Goal: Task Accomplishment & Management: Complete application form

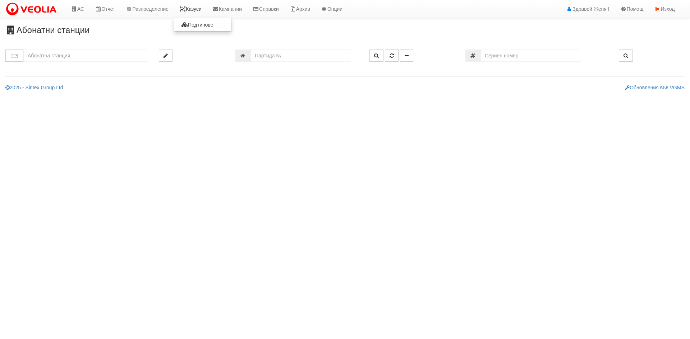
click at [201, 9] on link "Казуси" at bounding box center [190, 9] width 33 height 18
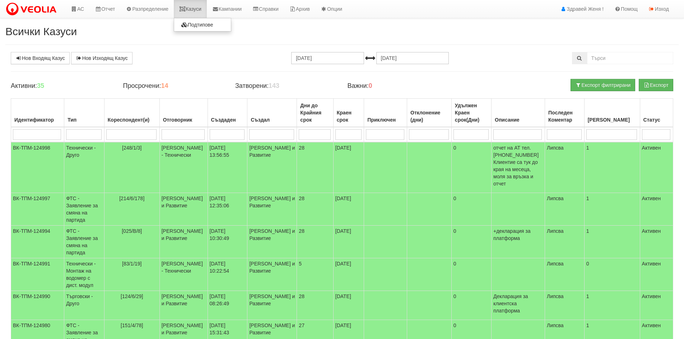
click at [193, 9] on link "Казуси" at bounding box center [190, 9] width 33 height 18
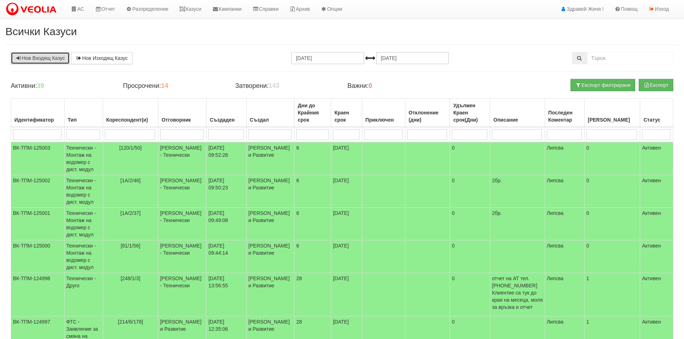
click at [57, 60] on link "Нов Входящ Казус" at bounding box center [40, 58] width 59 height 12
click at [79, 10] on link "АС" at bounding box center [77, 9] width 24 height 18
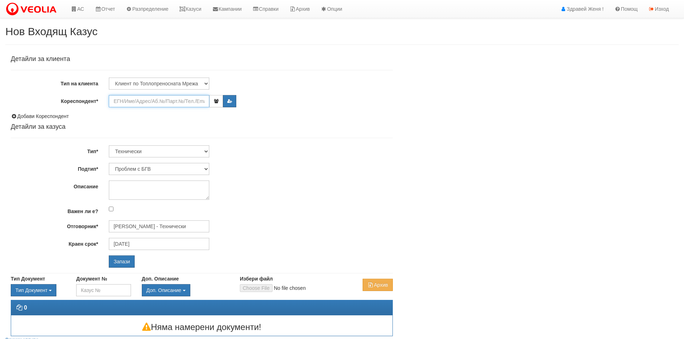
click at [127, 103] on input "Кореспондент*" at bounding box center [159, 101] width 101 height 12
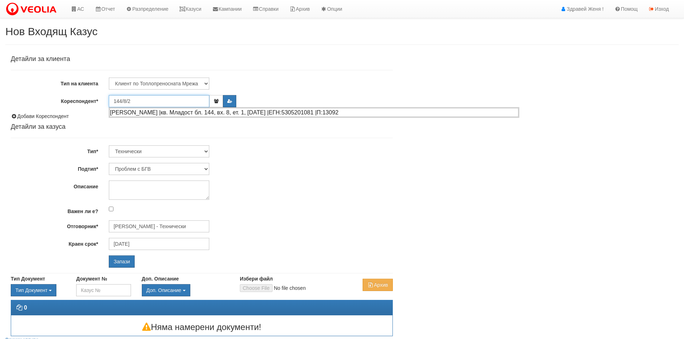
click at [144, 113] on div "[PERSON_NAME] |кв. Младост бл. 144, вх. 8, ет. 1, [DATE] |ЕГН:5305201081 |П:130…" at bounding box center [314, 112] width 409 height 9
type input "[PERSON_NAME]"
type input "[PERSON_NAME] - Технически"
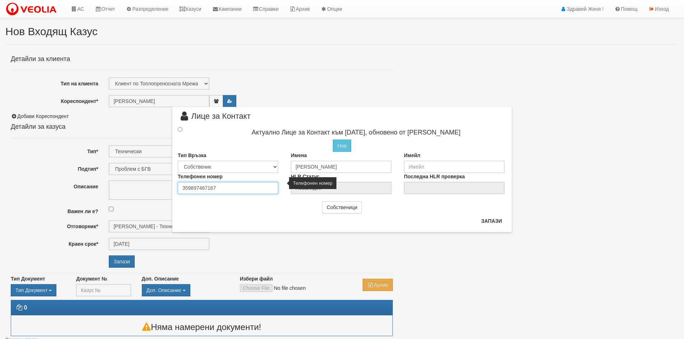
drag, startPoint x: 223, startPoint y: 188, endPoint x: 176, endPoint y: 188, distance: 47.4
click at [176, 188] on div "Телефонен номер 359897467167" at bounding box center [228, 183] width 113 height 21
type input "0896954488"
click at [181, 128] on input "radio" at bounding box center [180, 129] width 5 height 5
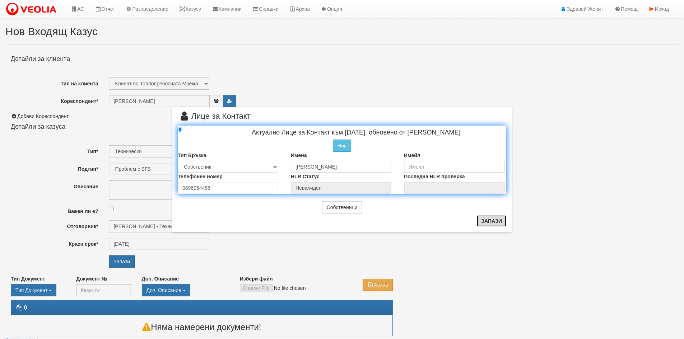
click at [486, 221] on button "Запази" at bounding box center [491, 221] width 29 height 11
radio input "true"
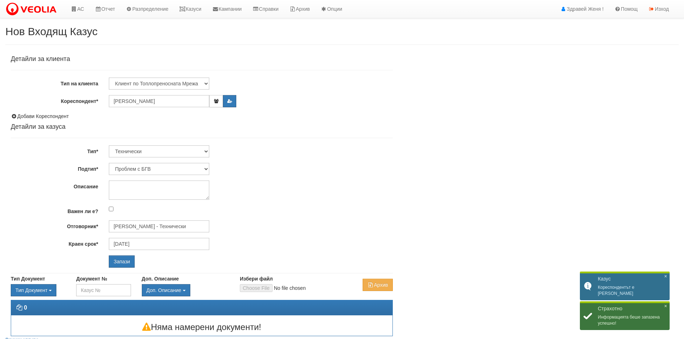
click at [211, 150] on div "Технически ФТС Търговски Административен Производствен Експлоатационен Финансов…" at bounding box center [250, 151] width 295 height 12
click at [208, 151] on select "Технически ФТС Търговски Административен Производствен Експлоатационен Финансов…" at bounding box center [159, 151] width 101 height 12
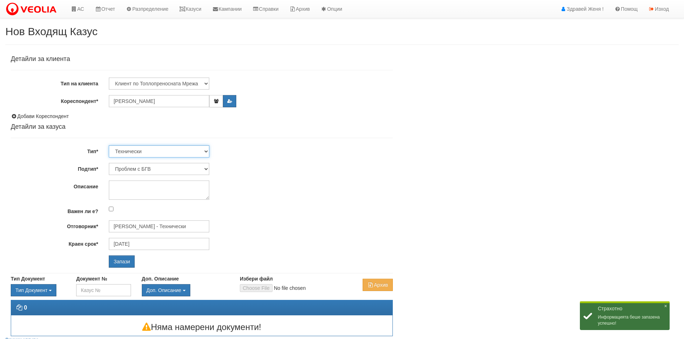
select select "1"
click at [109, 145] on select "Технически ФТС Търговски Административен Производствен Експлоатационен Финансов…" at bounding box center [159, 151] width 101 height 12
type input "13/09/2025"
type input "Миглена Михова - Клиенти и Развитие"
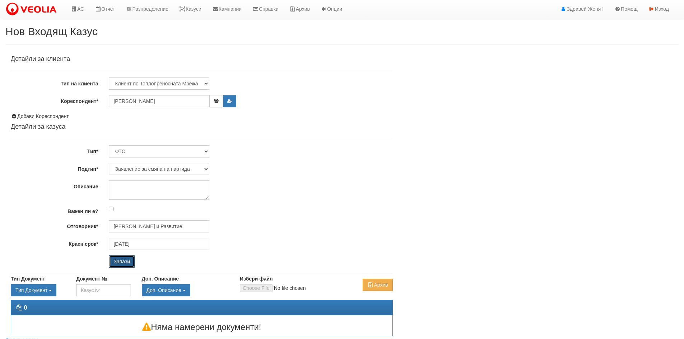
click at [126, 259] on input "Запази" at bounding box center [122, 262] width 26 height 12
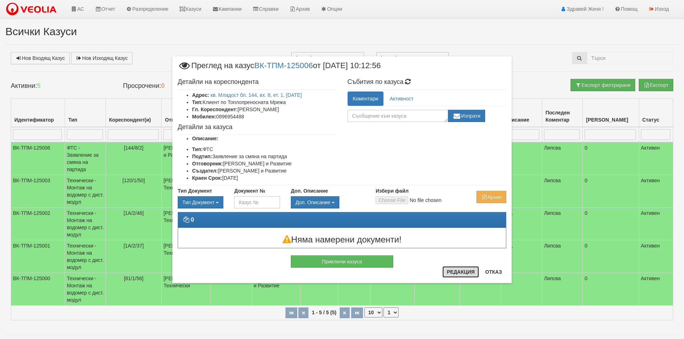
click at [448, 275] on button "Редакция" at bounding box center [461, 272] width 37 height 11
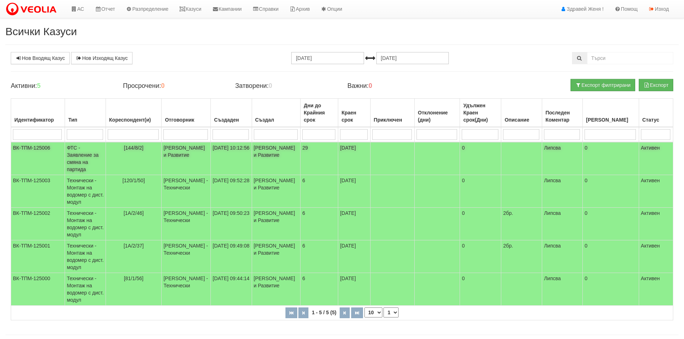
click at [124, 155] on td "[144/8/2]" at bounding box center [134, 158] width 56 height 33
click at [124, 155] on body "АС Отчет Настройки Период Глобални Параметри Сваляне Отчетни Карти Нулиране УДР" at bounding box center [342, 175] width 684 height 350
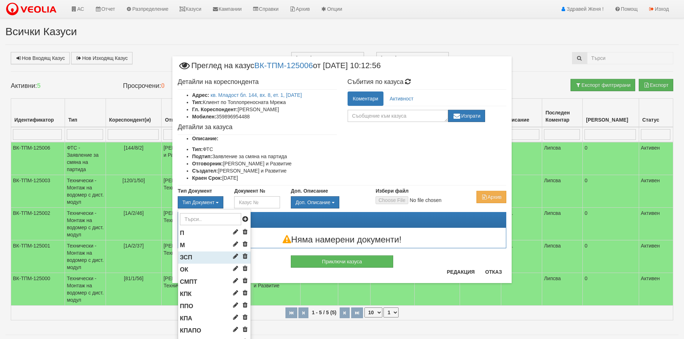
click at [206, 258] on li "ЗСП" at bounding box center [214, 258] width 73 height 12
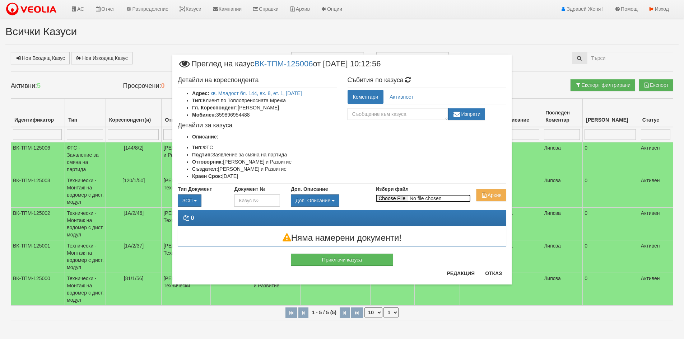
click at [390, 199] on input "Избери файл" at bounding box center [423, 199] width 95 height 8
type input "C:\fakepath\DOC033.pdf"
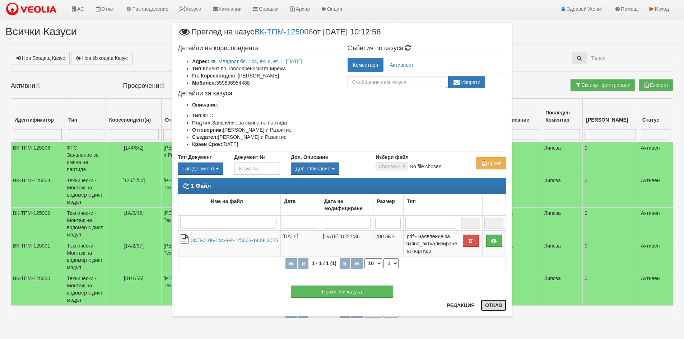
click at [497, 304] on button "Отказ" at bounding box center [494, 305] width 26 height 11
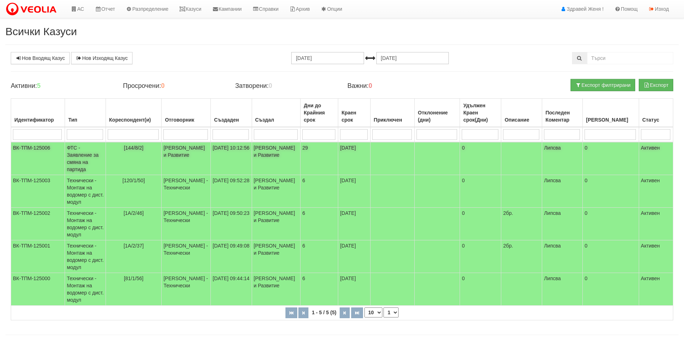
click at [150, 156] on td "[144/8/2]" at bounding box center [134, 158] width 56 height 33
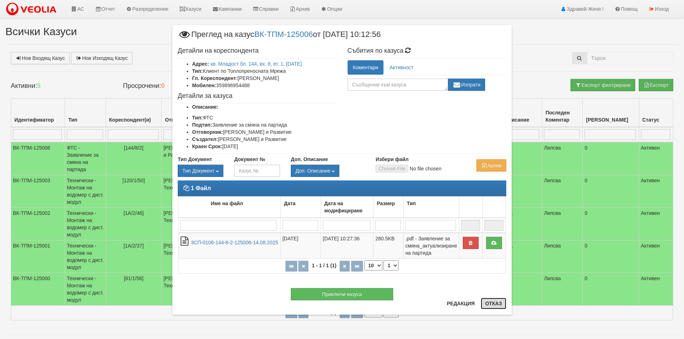
click at [498, 305] on button "Отказ" at bounding box center [494, 303] width 26 height 11
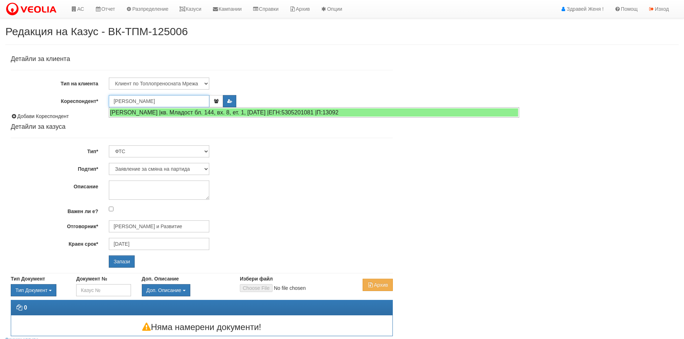
drag, startPoint x: 162, startPoint y: 99, endPoint x: 102, endPoint y: 101, distance: 59.3
click at [102, 101] on div "Кореспондент* Светлозар Стоянов" at bounding box center [201, 101] width 393 height 12
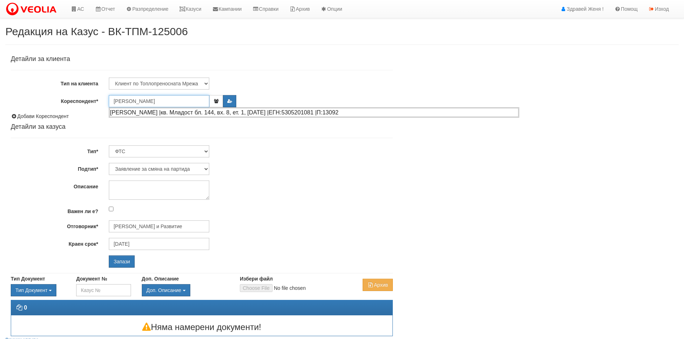
click at [123, 112] on div "СВЕТЛОЗАР СТОЯНОВ СТОЯНОВ |кв. Младост бл. 144, вх. 8, ет. 1, ап. 2 |ЕГН:530520…" at bounding box center [314, 112] width 409 height 9
type input "Миглена Михова - Клиенти и Развитие"
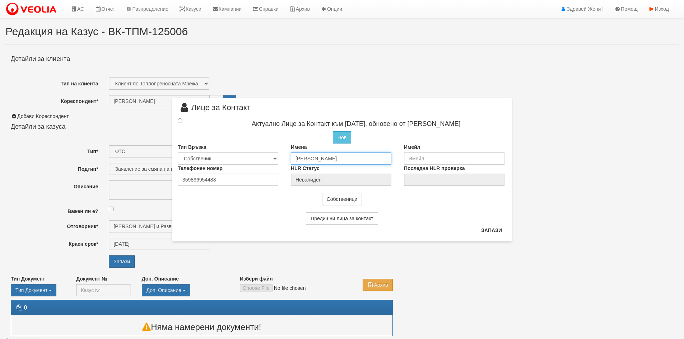
drag, startPoint x: 348, startPoint y: 159, endPoint x: 262, endPoint y: 156, distance: 86.3
click at [262, 156] on div "Тип Връзка Собственик Наемател Роднина Съсед Приятел Имена Светлозар Стоянов Им…" at bounding box center [341, 154] width 339 height 21
type input "ѝ"
type input "ь"
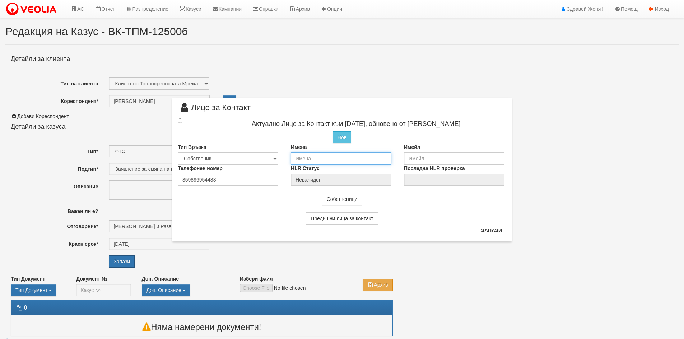
type input "Ъ"
click at [319, 157] on input "Йовка Хуленова Стоянова" at bounding box center [341, 157] width 101 height 12
type input "Йовка Хубенова Стоянова"
click at [181, 119] on input "radio" at bounding box center [180, 119] width 5 height 5
radio input "true"
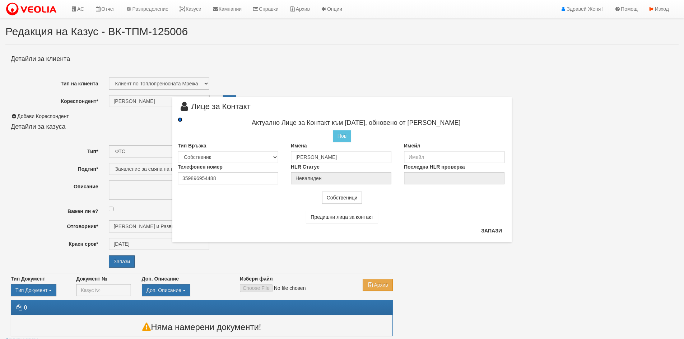
type input "Йовка Хубенова Стоянова"
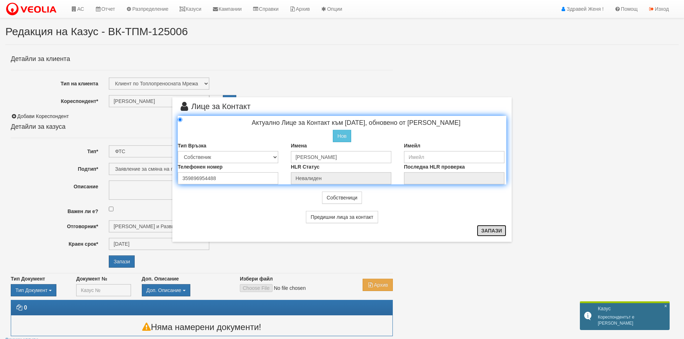
click at [487, 231] on button "Запази" at bounding box center [491, 230] width 29 height 11
radio input "true"
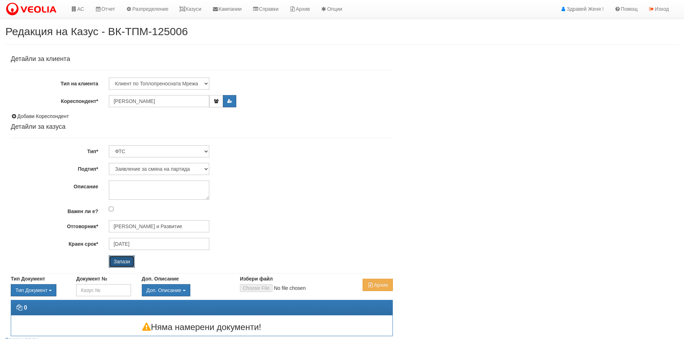
click at [128, 263] on input "Запази" at bounding box center [122, 262] width 26 height 12
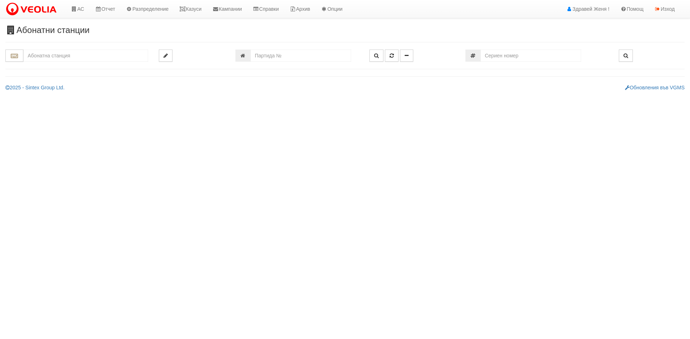
click at [79, 56] on input "text" at bounding box center [85, 56] width 125 height 12
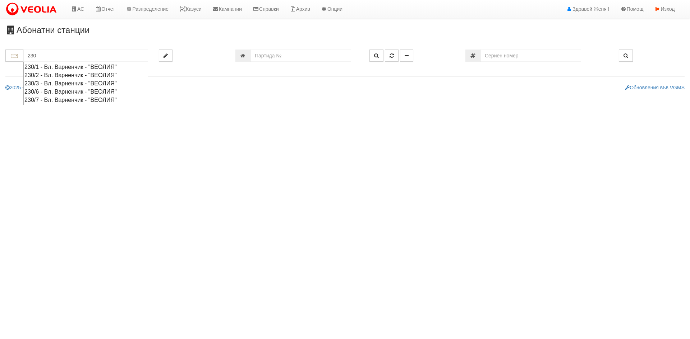
click at [88, 98] on div "230/7 - Вл. Варненчик - "ВЕОЛИЯ"" at bounding box center [85, 100] width 122 height 8
type input "230/7 - Вл. Варненчик - "ВЕОЛИЯ""
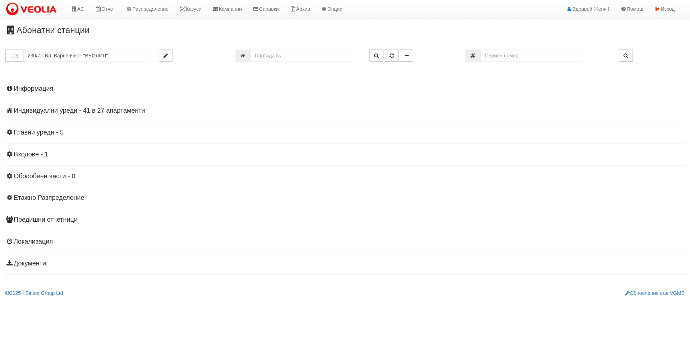
click at [129, 111] on h4 "Индивидуални уреди - 41 в 27 апартаменти" at bounding box center [344, 110] width 679 height 7
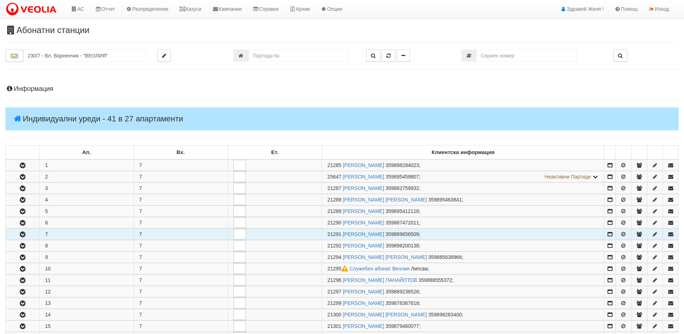
click at [44, 235] on td "7" at bounding box center [87, 234] width 94 height 11
click at [24, 232] on icon "button" at bounding box center [22, 234] width 9 height 5
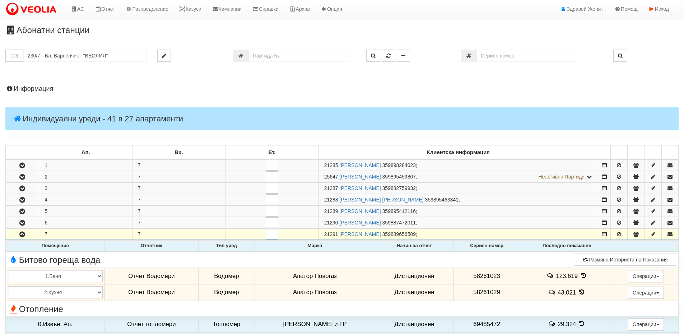
click at [581, 275] on icon at bounding box center [584, 276] width 8 height 6
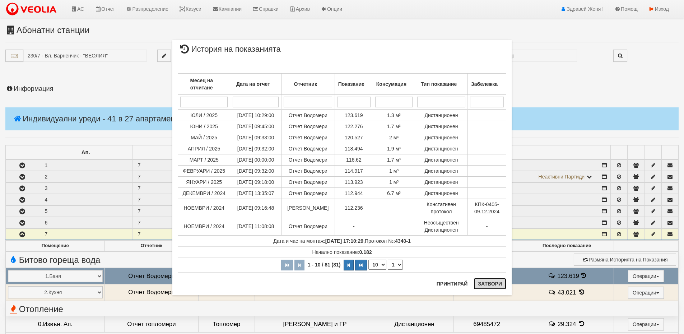
click at [480, 286] on button "Затвори" at bounding box center [490, 283] width 33 height 11
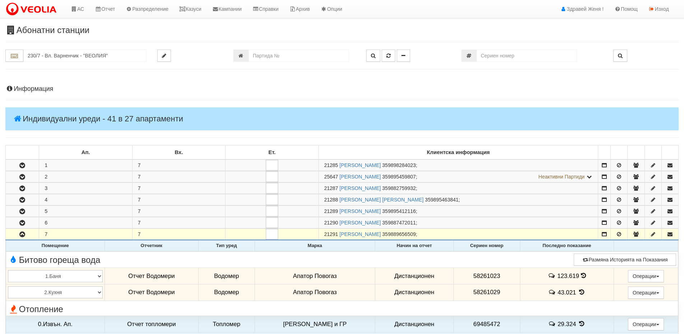
click at [578, 291] on icon at bounding box center [582, 292] width 8 height 6
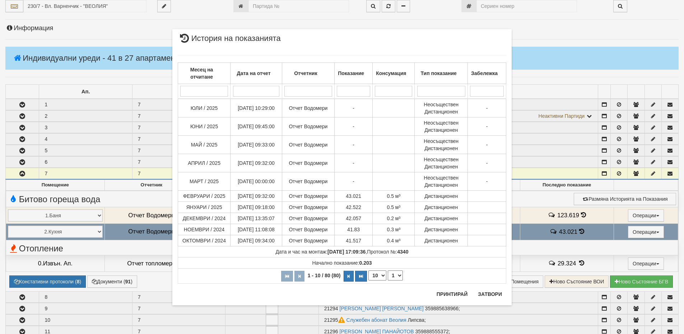
scroll to position [144, 0]
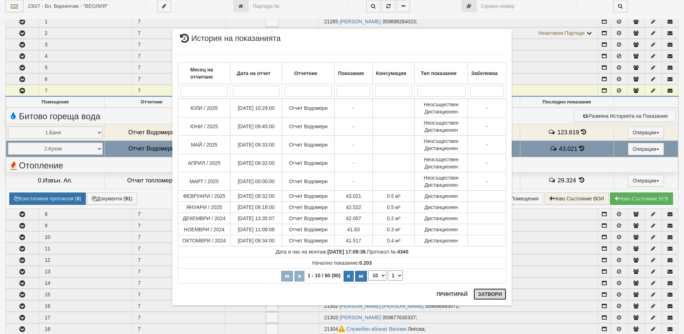
click at [498, 293] on button "Затвори" at bounding box center [490, 293] width 33 height 11
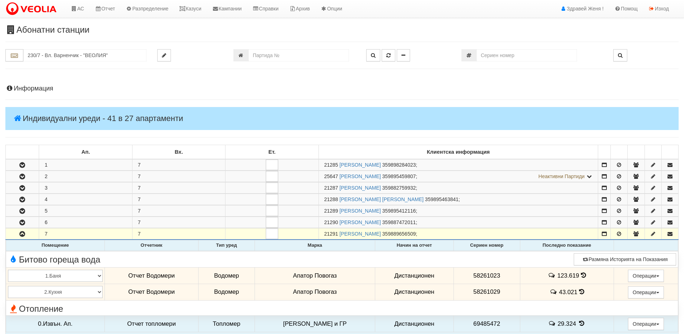
scroll to position [0, 0]
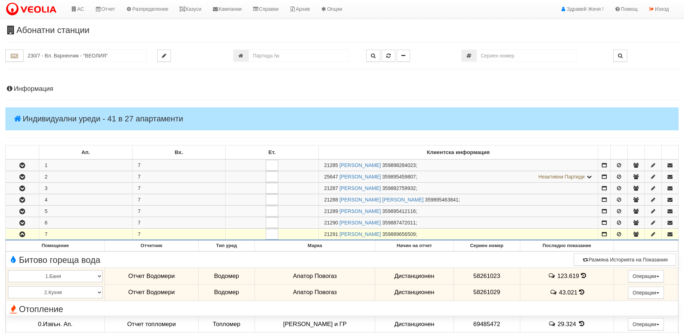
drag, startPoint x: 338, startPoint y: 234, endPoint x: 314, endPoint y: 231, distance: 24.6
click at [314, 231] on tr "7 7 21291 ДИМИТЪР СПАСОВ ПРОДАНОВ 359889656509 ;" at bounding box center [342, 234] width 673 height 11
copy tr "21291"
click at [193, 9] on link "Казуси" at bounding box center [190, 9] width 33 height 18
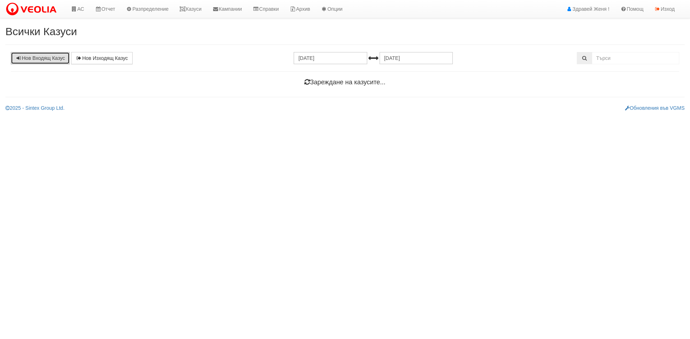
click at [49, 57] on link "Нов Входящ Казус" at bounding box center [40, 58] width 59 height 12
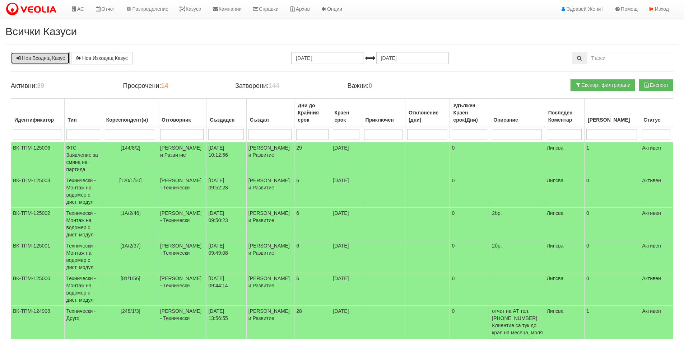
click at [39, 57] on link "Нов Входящ Казус" at bounding box center [40, 58] width 59 height 12
click at [186, 6] on icon at bounding box center [182, 8] width 6 height 5
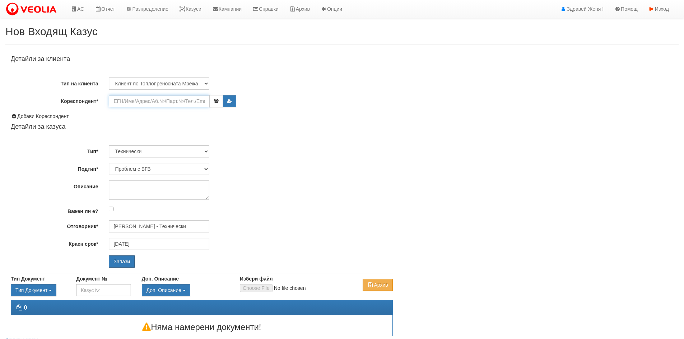
click at [137, 101] on input "Кореспондент*" at bounding box center [159, 101] width 101 height 12
paste input "21291"
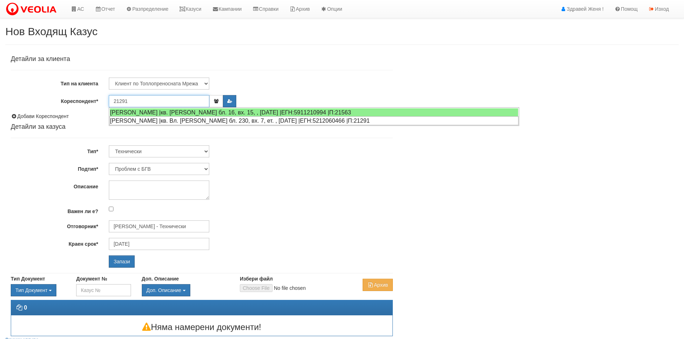
click at [206, 120] on div "ДИМИТЪР СПАСОВ ПРОДАНОВ |кв. Вл. Варненчик бл. 230, вх. 7, ет. , ап. 7 |ЕГН:521…" at bounding box center [314, 120] width 409 height 9
type input "[PERSON_NAME]"
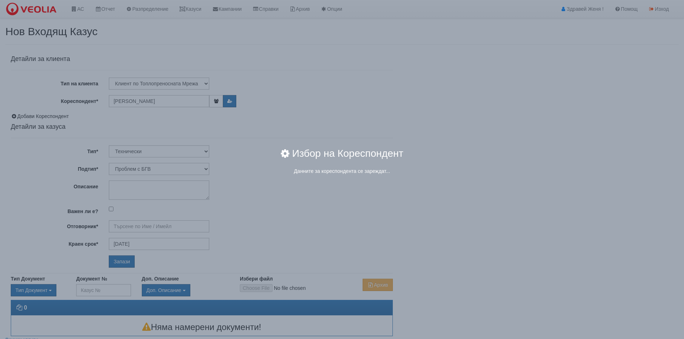
type input "[PERSON_NAME] - Технически"
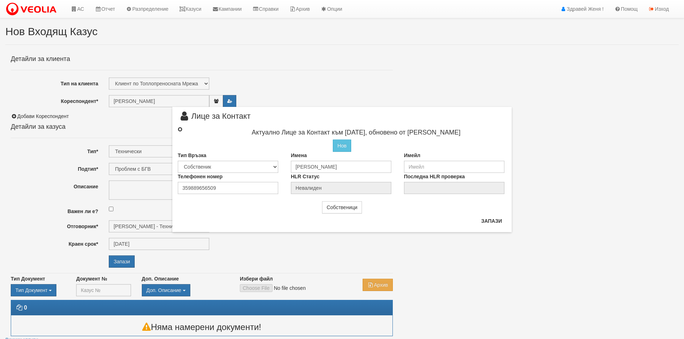
click at [178, 131] on input "radio" at bounding box center [180, 129] width 5 height 5
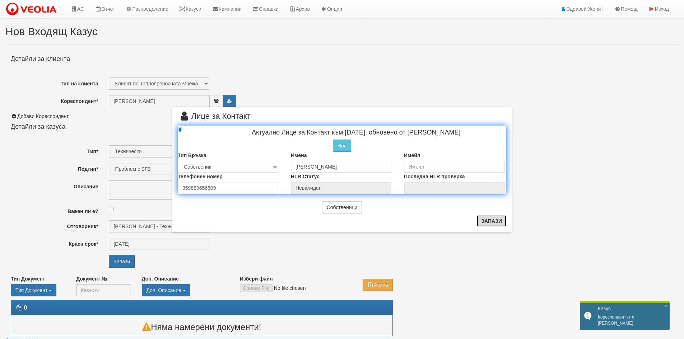
click at [490, 221] on button "Запази" at bounding box center [491, 221] width 29 height 11
radio input "true"
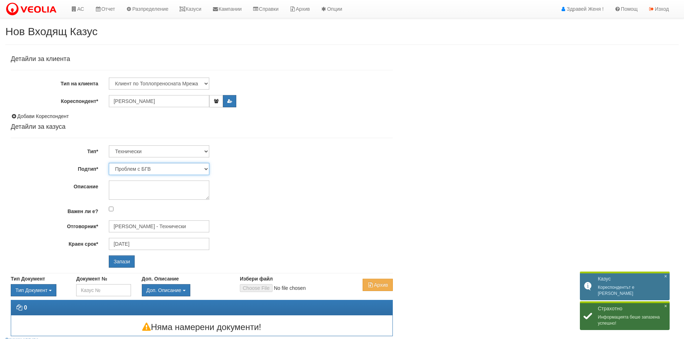
click at [206, 169] on select "Проблем с БГВ Теч ВОИ Теч БГВ Теч в АС Теч от водомер Проблем в АС Интервенция …" at bounding box center [159, 169] width 101 height 12
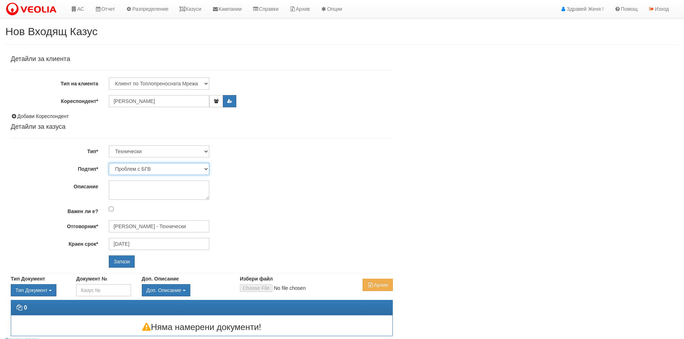
select select "Монтаж на водомер с дист. модул"
click at [109, 163] on select "Проблем с БГВ Теч ВОИ Теч БГВ Теч в АС Теч от водомер Проблем в АС Интервенция …" at bounding box center [159, 169] width 101 height 12
type input "[DATE]"
type input "[PERSON_NAME] - Технически"
click at [122, 263] on input "Запази" at bounding box center [122, 262] width 26 height 12
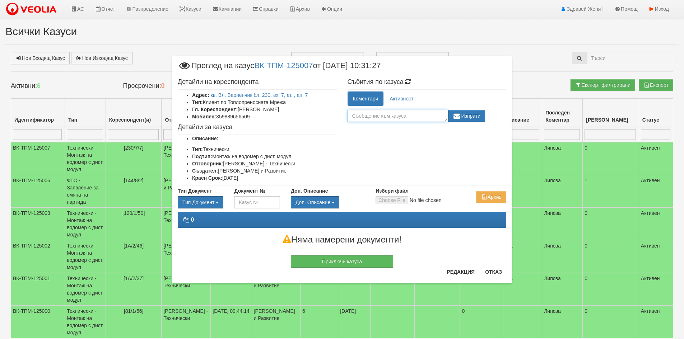
click at [394, 114] on textarea at bounding box center [398, 116] width 101 height 12
type textarea "1 бр. кухня"
click at [464, 271] on button "Редакция" at bounding box center [461, 272] width 37 height 11
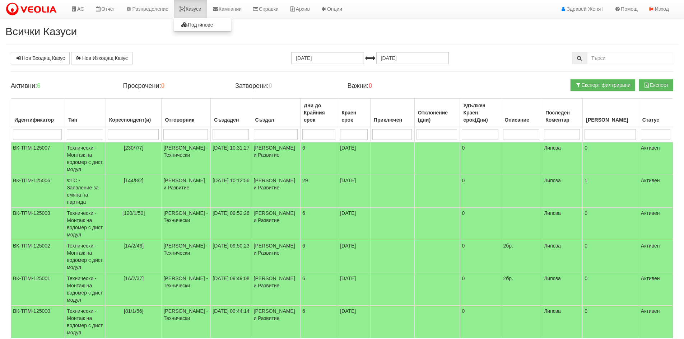
click at [203, 8] on link "Казуси" at bounding box center [190, 9] width 33 height 18
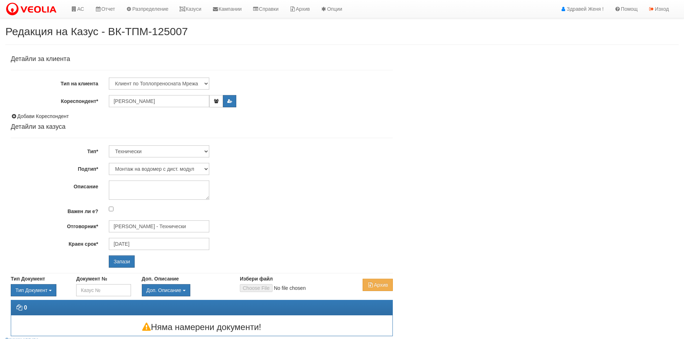
select select "Монтаж на водомер с дист. модул"
click at [140, 189] on textarea "Описание" at bounding box center [159, 190] width 101 height 19
type textarea "1 бр."
click at [116, 261] on input "Запази" at bounding box center [122, 262] width 26 height 12
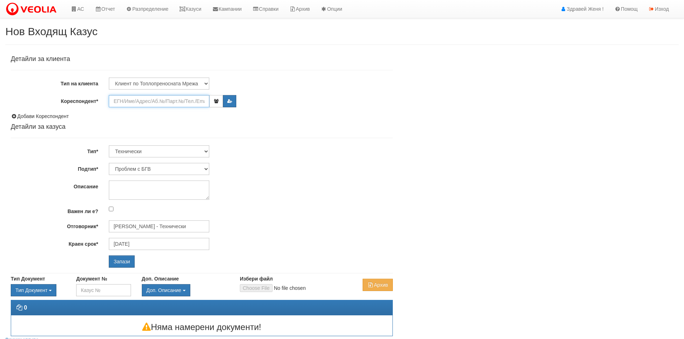
click at [143, 100] on input "Кореспондент*" at bounding box center [159, 101] width 101 height 12
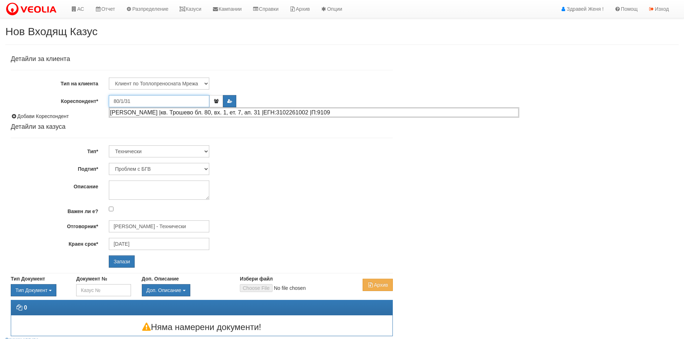
click at [163, 112] on div "ЦЕНО ГЕОРГИЕВ АЛЕКСАНДРОВ |кв. Трошево бл. 80, вх. 1, ет. 7, ап. 31 |ЕГН:310226…" at bounding box center [314, 112] width 409 height 9
type input "ЦЕНО ГЕОРГИЕВ АЛЕКСАНДРОВ"
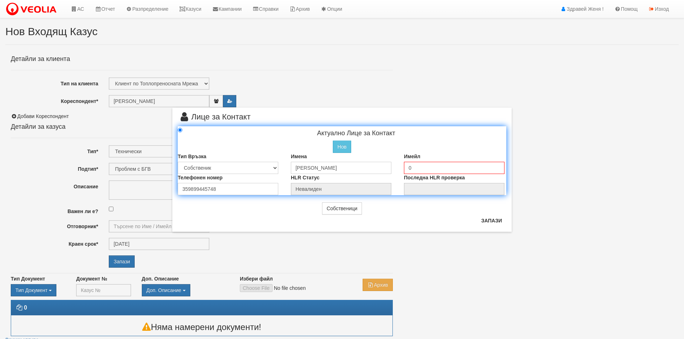
type input "Дончо Дончев - Технически"
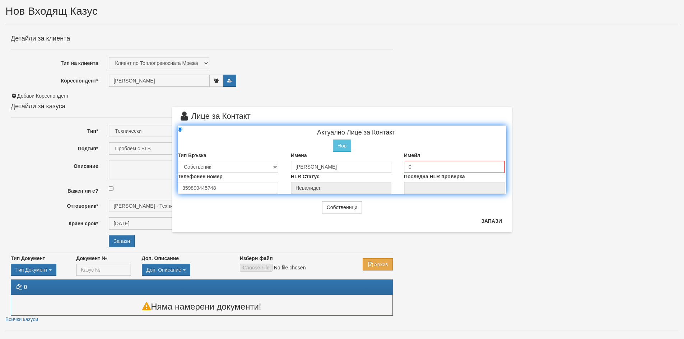
scroll to position [32, 0]
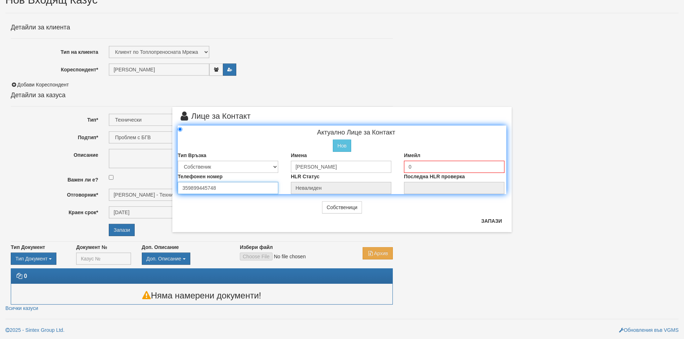
drag, startPoint x: 225, startPoint y: 187, endPoint x: 170, endPoint y: 190, distance: 55.4
click at [170, 190] on div "× Лице за Контакт Актуално Лице за Контакт Нов Промени Актуалното Лице Тип Връз…" at bounding box center [342, 116] width 350 height 232
type input "0899445748"
drag, startPoint x: 376, startPoint y: 166, endPoint x: 283, endPoint y: 167, distance: 93.8
click at [283, 167] on div "Тип Връзка Собственик Наемател Роднина Съсед Приятел Имена ЦЕНО ГЕОРГИЕВ АЛЕКСА…" at bounding box center [341, 162] width 339 height 21
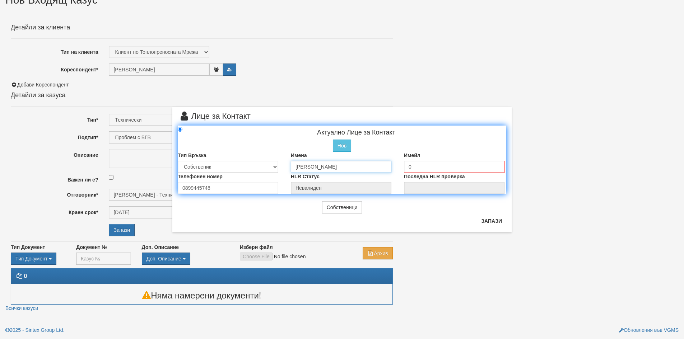
type input "Станка Димитрова Праматарова"
click at [413, 166] on input "0" at bounding box center [454, 167] width 101 height 12
drag, startPoint x: 404, startPoint y: 167, endPoint x: 424, endPoint y: 167, distance: 20.1
click at [408, 167] on input "0" at bounding box center [454, 167] width 101 height 12
drag, startPoint x: 424, startPoint y: 167, endPoint x: 379, endPoint y: 168, distance: 44.9
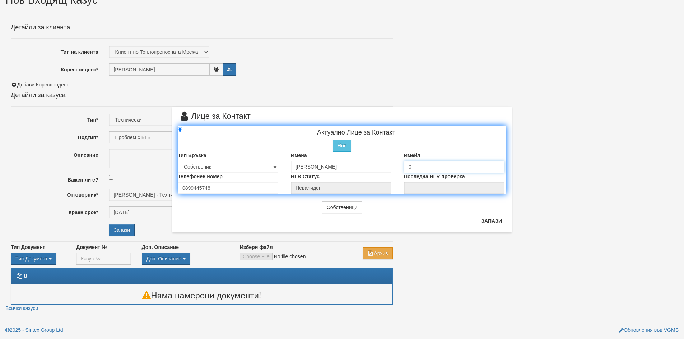
click at [379, 168] on div "Тип Връзка Собственик Наемател Роднина Съсед Приятел Имена Станка Димитрова Пра…" at bounding box center [341, 162] width 339 height 21
type input "Т"
type input "tanya.pramatarova64@gmail.com"
click at [489, 222] on button "Запази" at bounding box center [491, 221] width 29 height 11
type input "[PERSON_NAME]"
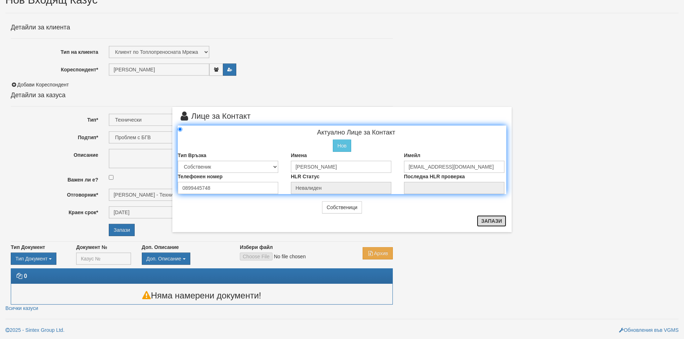
radio input "true"
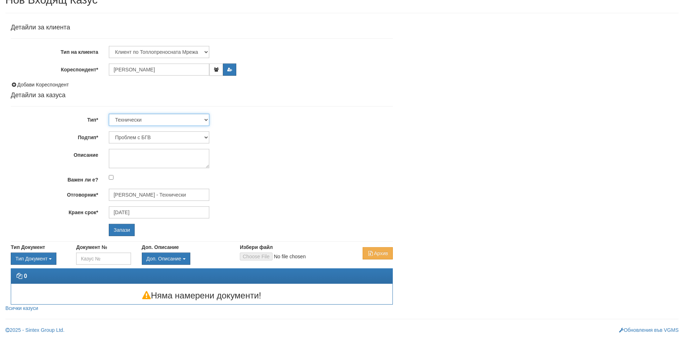
drag, startPoint x: 206, startPoint y: 117, endPoint x: 201, endPoint y: 121, distance: 6.4
click at [206, 117] on select "Технически ФТС Търговски Административен Производствен Експлоатационен Финансов…" at bounding box center [159, 120] width 101 height 12
select select "1"
click at [109, 114] on select "Технически ФТС Търговски Административен Производствен Експлоатационен Финансов…" at bounding box center [159, 120] width 101 height 12
type input "[DATE]"
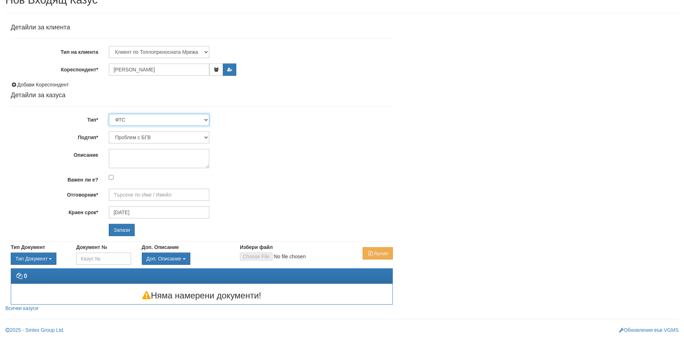
type input "[PERSON_NAME] и Развитие"
click at [207, 135] on select "Заявление за смяна на партида Заявление за равни месечни вноски Разпределение о…" at bounding box center [159, 137] width 101 height 12
click at [109, 131] on select "Заявление за смяна на партида Заявление за равни месечни вноски Разпределение о…" at bounding box center [159, 137] width 101 height 12
click at [120, 228] on input "Запази" at bounding box center [122, 230] width 26 height 12
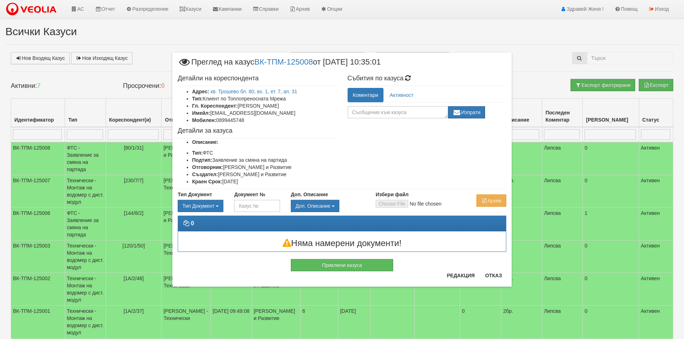
click at [541, 166] on div "× Преглед на казус ВК-ТПМ-125008 от [DATE] 10:35:01 Детайли на кореспондента Ад…" at bounding box center [342, 152] width 420 height 305
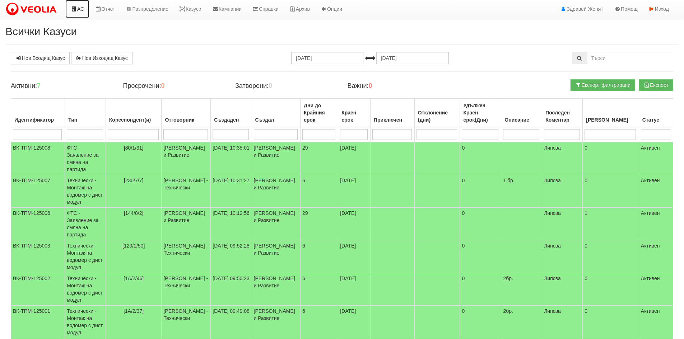
click at [74, 8] on icon at bounding box center [74, 8] width 6 height 5
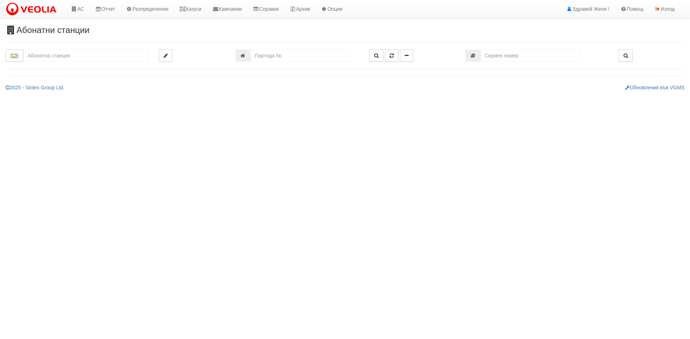
click at [75, 57] on input "text" at bounding box center [85, 56] width 125 height 12
click at [92, 68] on div "080/1 - Трошево - "ВЕОЛИЯ"" at bounding box center [85, 67] width 122 height 8
type input "080/1 - Трошево - "ВЕОЛИЯ""
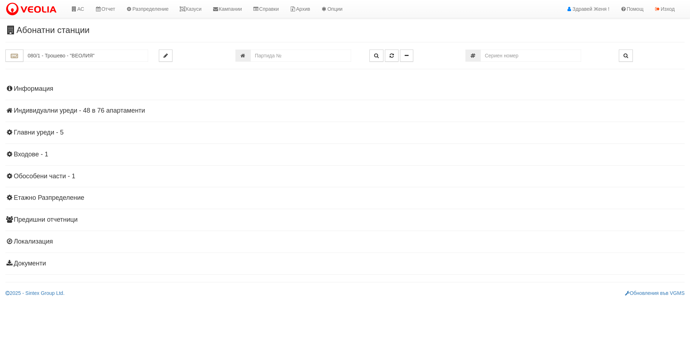
click at [80, 110] on h4 "Индивидуални уреди - 48 в 76 апартаменти" at bounding box center [344, 110] width 679 height 7
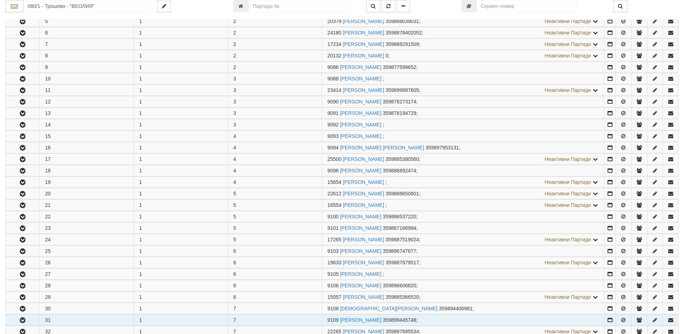
scroll to position [251, 0]
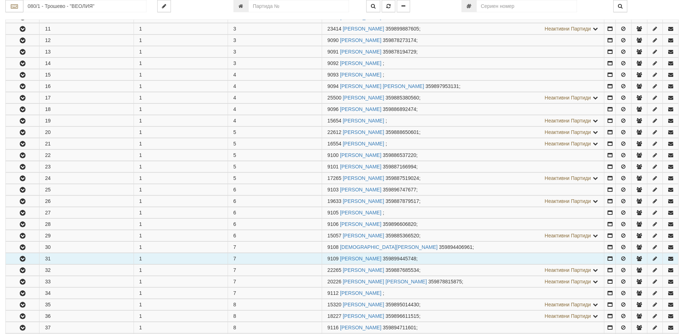
click at [31, 260] on button "button" at bounding box center [22, 258] width 33 height 11
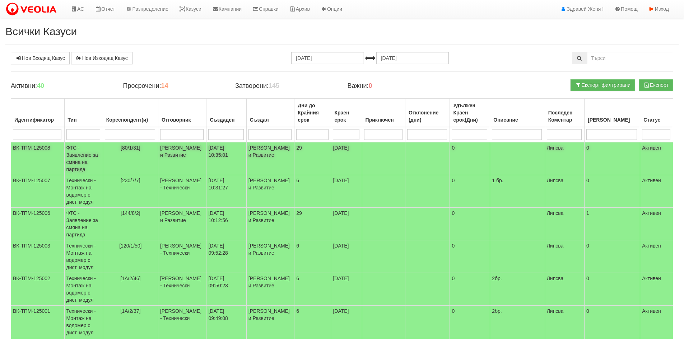
click at [164, 146] on td "[PERSON_NAME] и Развитие" at bounding box center [182, 158] width 48 height 33
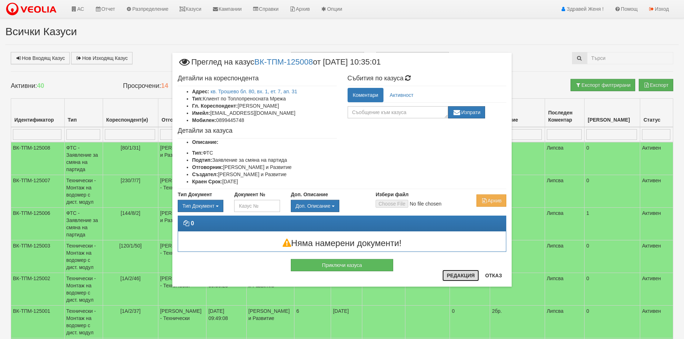
click at [472, 274] on button "Редакция" at bounding box center [461, 275] width 37 height 11
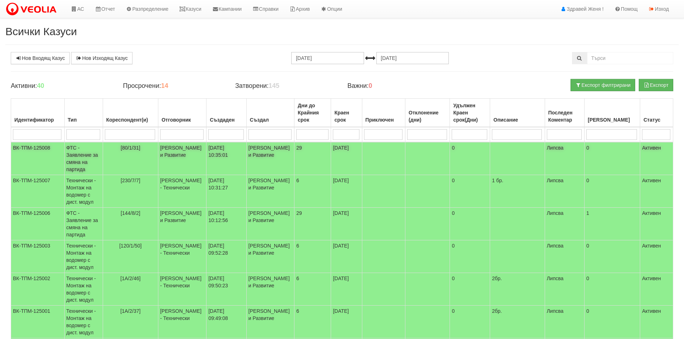
click at [186, 152] on td "[PERSON_NAME] и Развитие" at bounding box center [182, 158] width 48 height 33
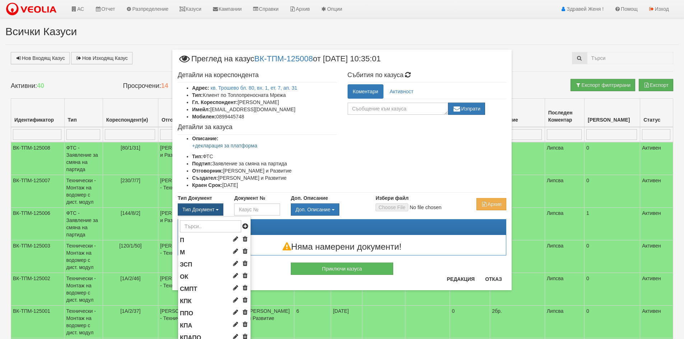
click at [194, 208] on span "Тип Документ" at bounding box center [198, 210] width 32 height 6
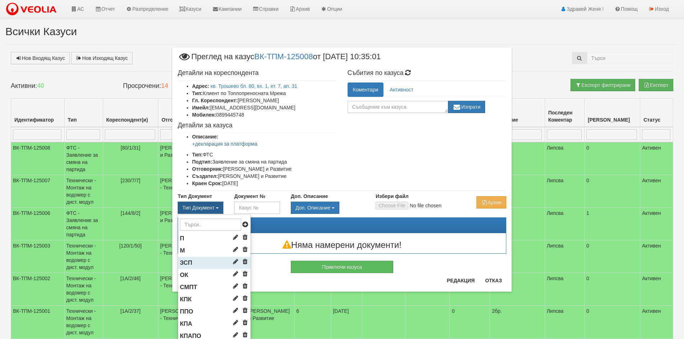
click at [196, 259] on li "ЗСП" at bounding box center [214, 263] width 73 height 12
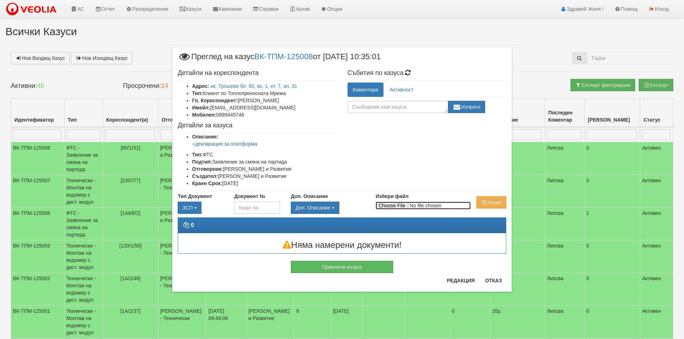
click at [396, 205] on input "Избери файл" at bounding box center [423, 206] width 95 height 8
type input "C:\fakepath\DOC034.pdf"
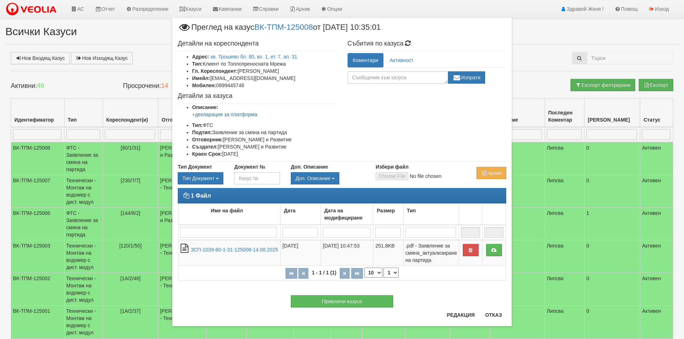
click at [497, 307] on div "Приключи казуса" at bounding box center [341, 297] width 339 height 19
click at [493, 316] on button "Отказ" at bounding box center [494, 315] width 26 height 11
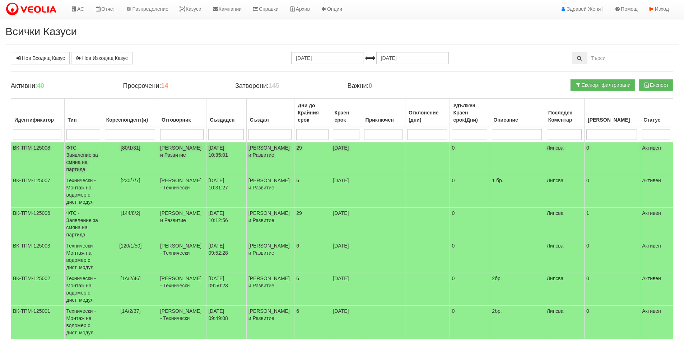
click at [170, 153] on td "[PERSON_NAME] и Развитие" at bounding box center [182, 158] width 48 height 33
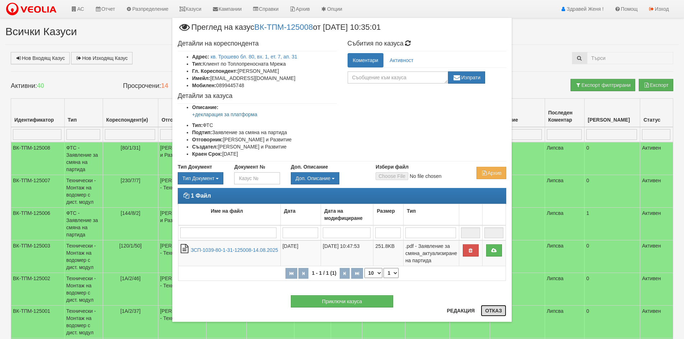
click at [499, 314] on button "Отказ" at bounding box center [494, 310] width 26 height 11
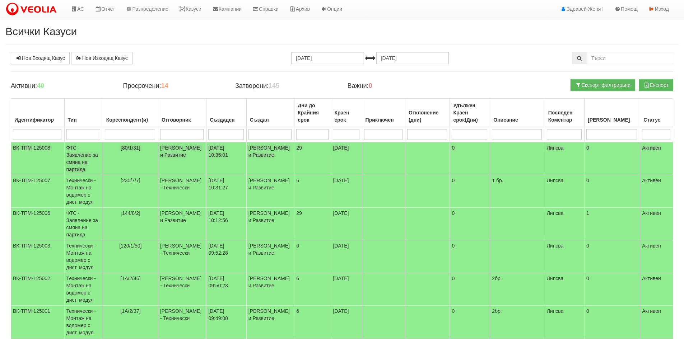
click at [179, 154] on td "[PERSON_NAME] и Развитие" at bounding box center [182, 158] width 48 height 33
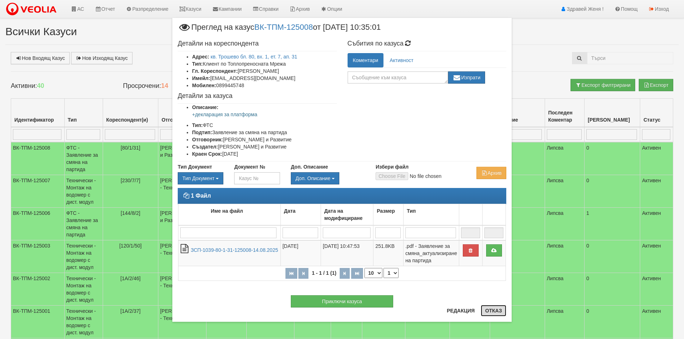
click at [501, 312] on button "Отказ" at bounding box center [494, 310] width 26 height 11
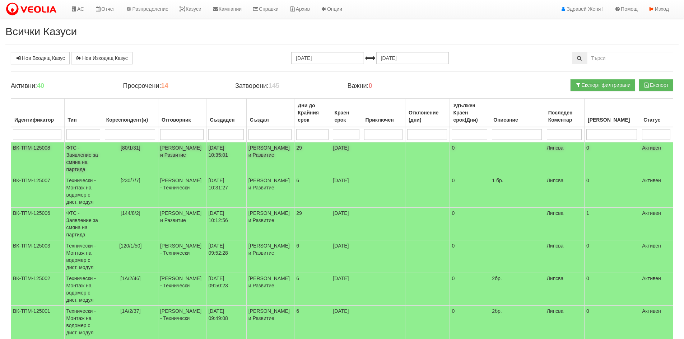
click at [166, 157] on td "[PERSON_NAME] и Развитие" at bounding box center [182, 158] width 48 height 33
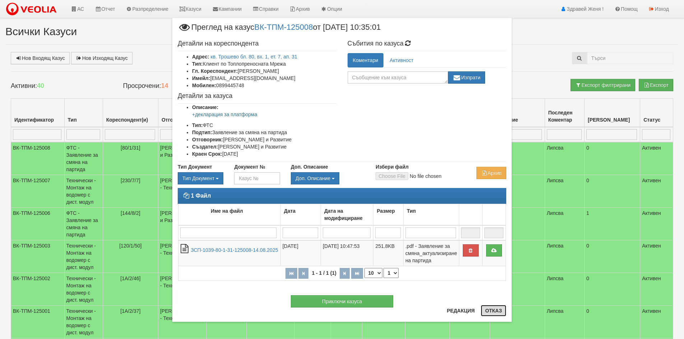
click at [491, 310] on button "Отказ" at bounding box center [494, 310] width 26 height 11
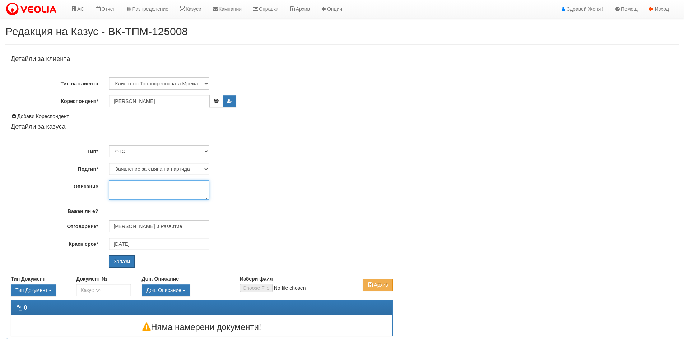
click at [140, 187] on textarea "Описание" at bounding box center [159, 190] width 101 height 19
type textarea "+декларация за платформа"
click at [130, 259] on input "Запази" at bounding box center [122, 262] width 26 height 12
